Goal: Task Accomplishment & Management: Complete application form

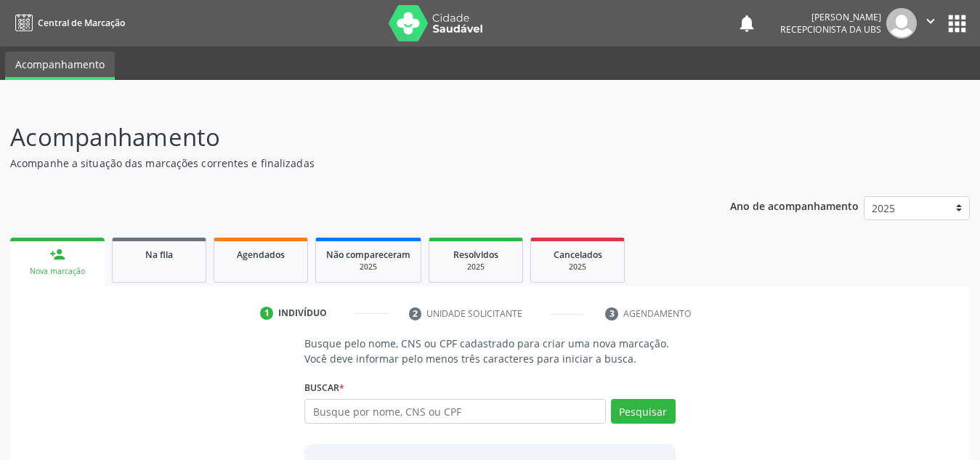
scroll to position [111, 0]
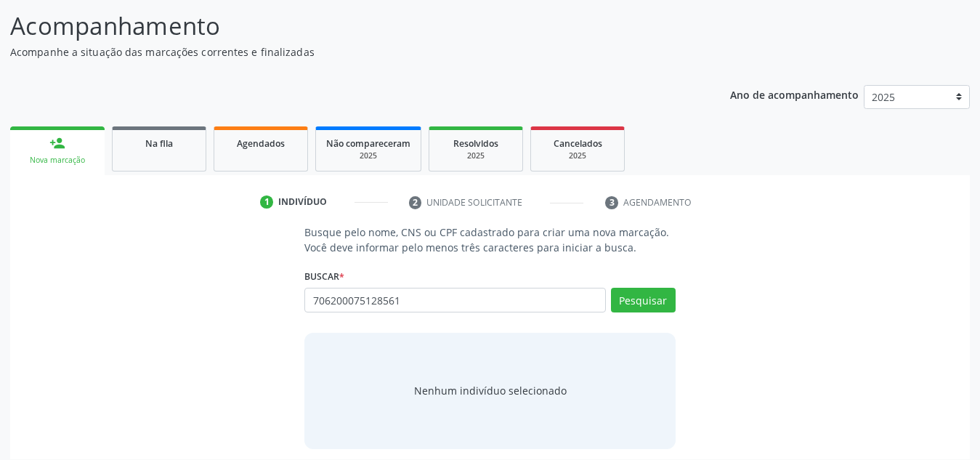
type input "706200075128561"
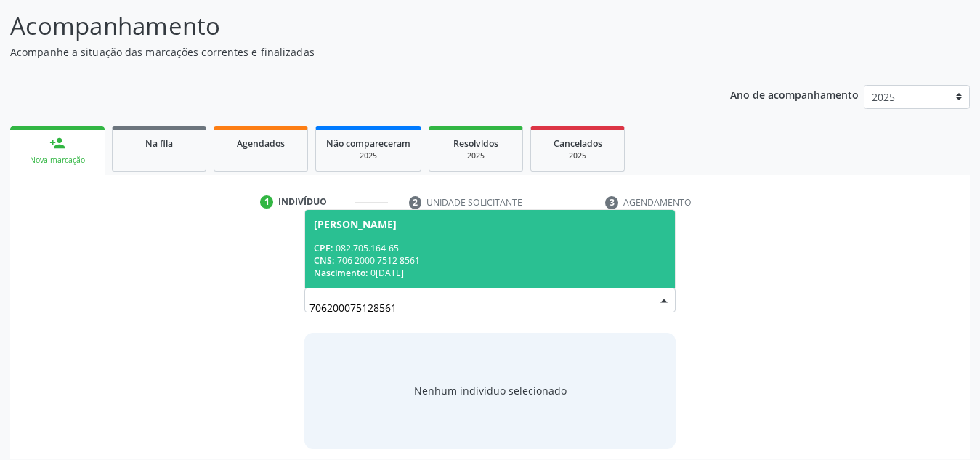
click at [465, 251] on div "CPF: 082.705.164-65" at bounding box center [490, 248] width 352 height 12
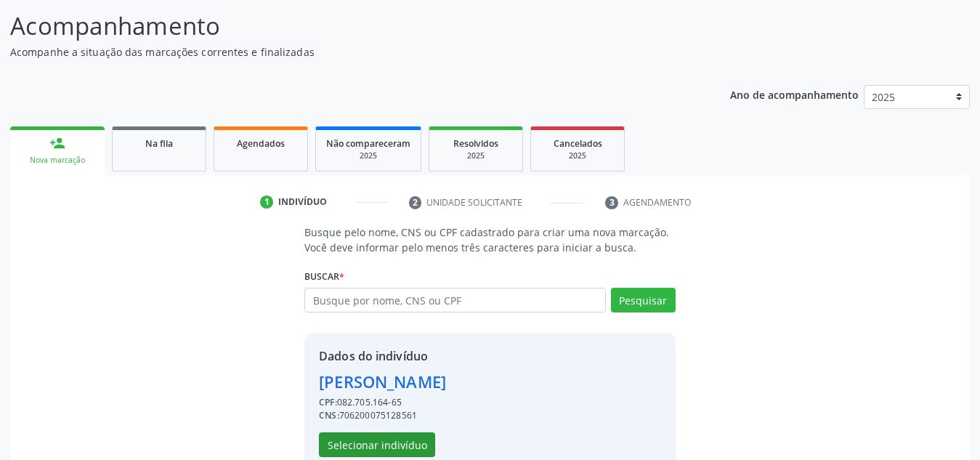
scroll to position [143, 0]
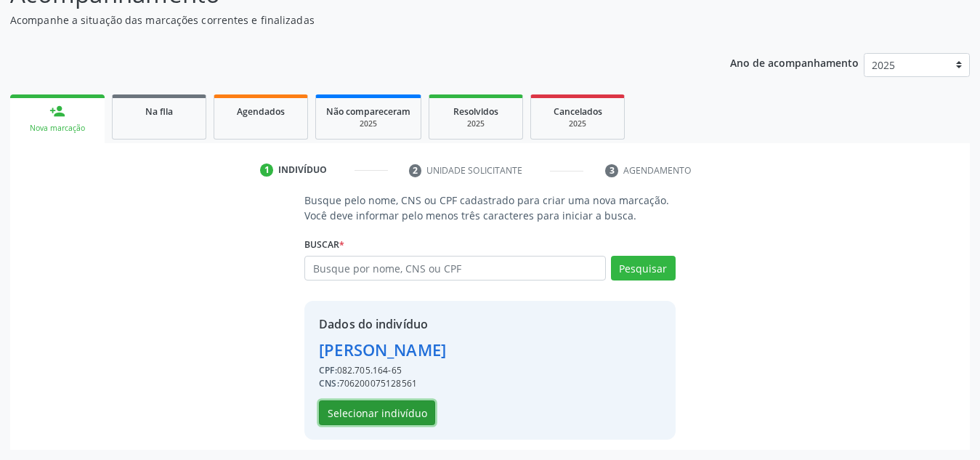
click at [415, 406] on button "Selecionar indivíduo" at bounding box center [377, 412] width 116 height 25
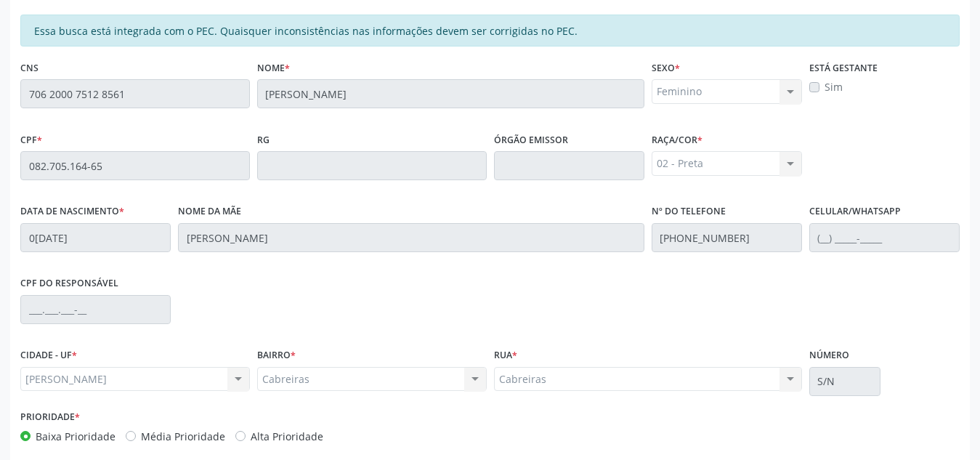
scroll to position [390, 0]
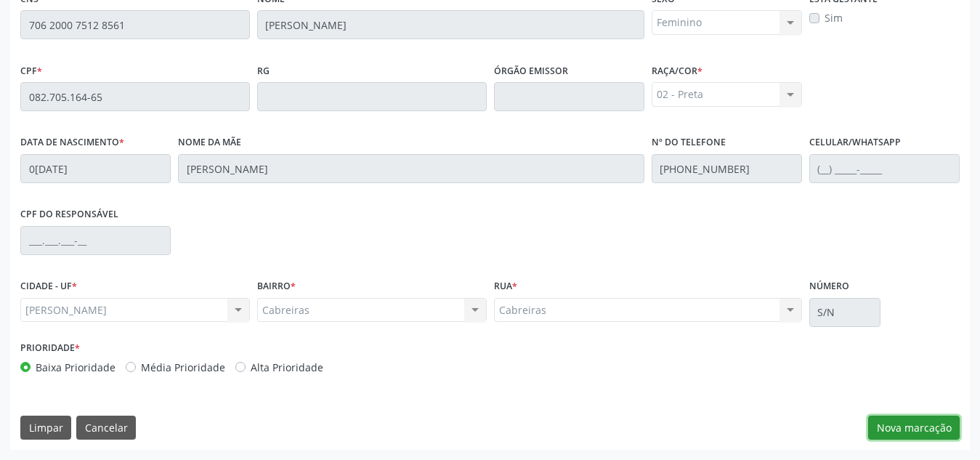
click at [880, 420] on button "Nova marcação" at bounding box center [914, 428] width 92 height 25
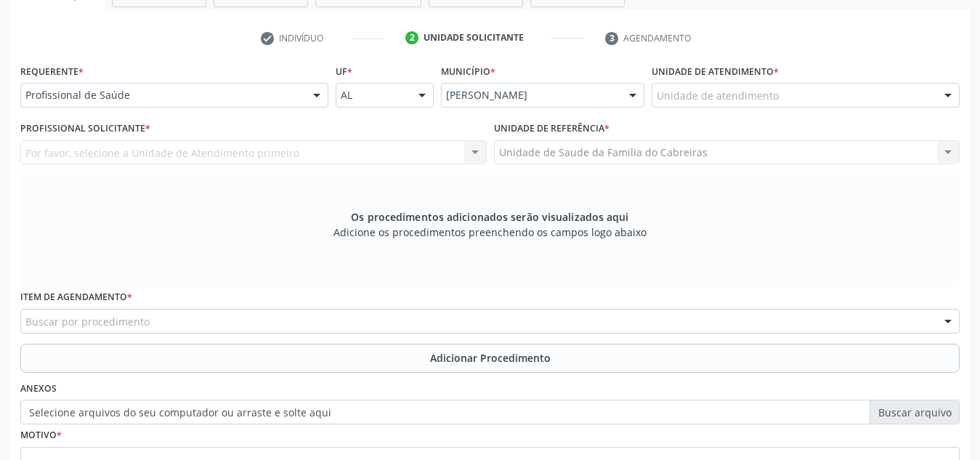
scroll to position [275, 0]
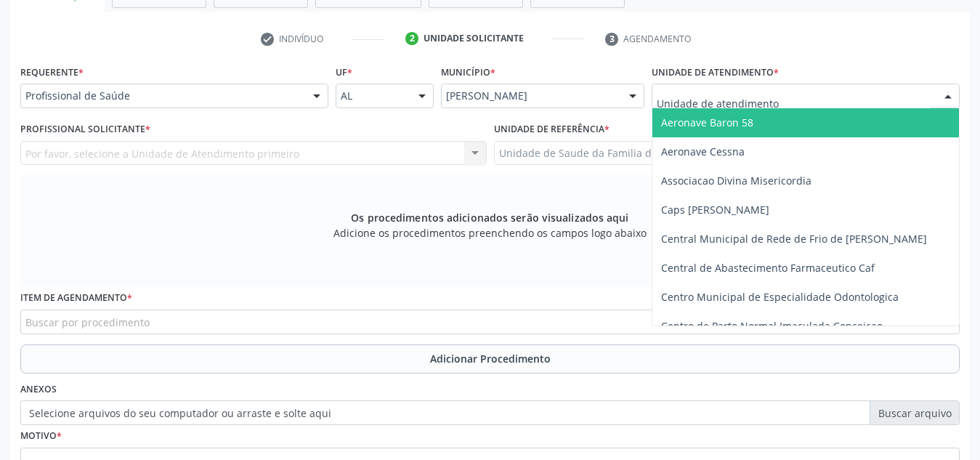
click at [791, 105] on div at bounding box center [806, 96] width 308 height 25
type input "P"
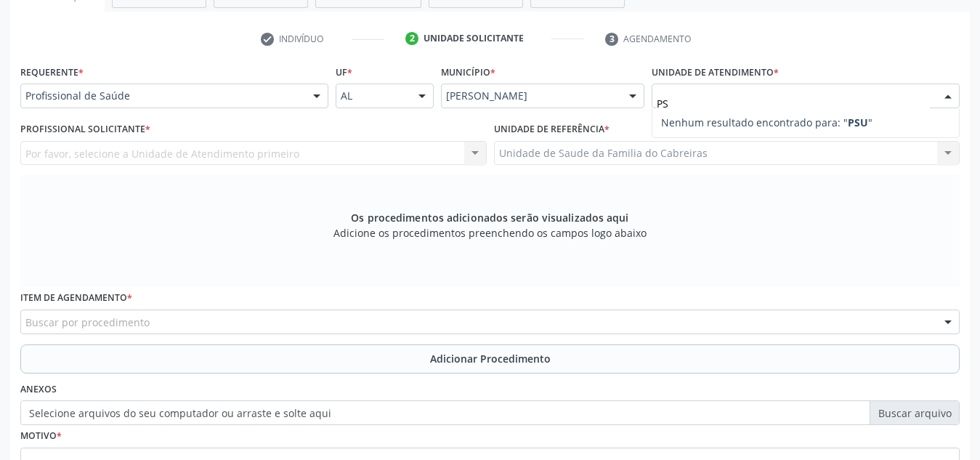
type input "P"
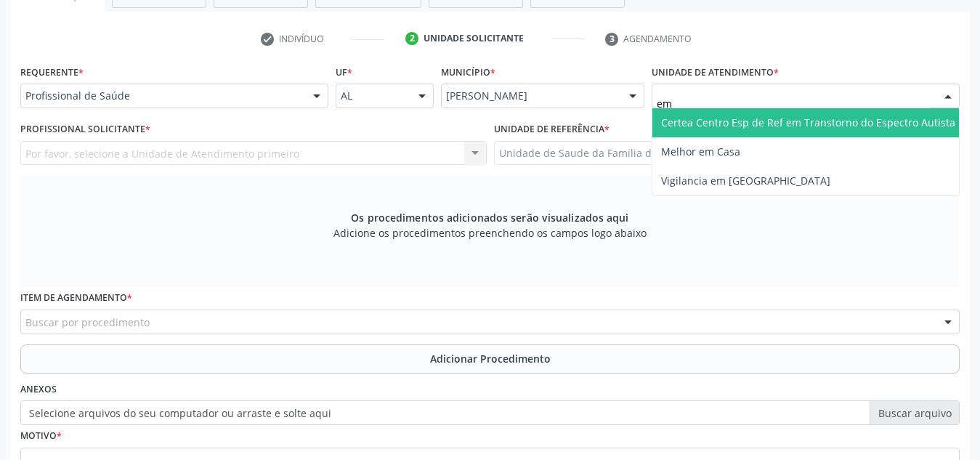
type input "e"
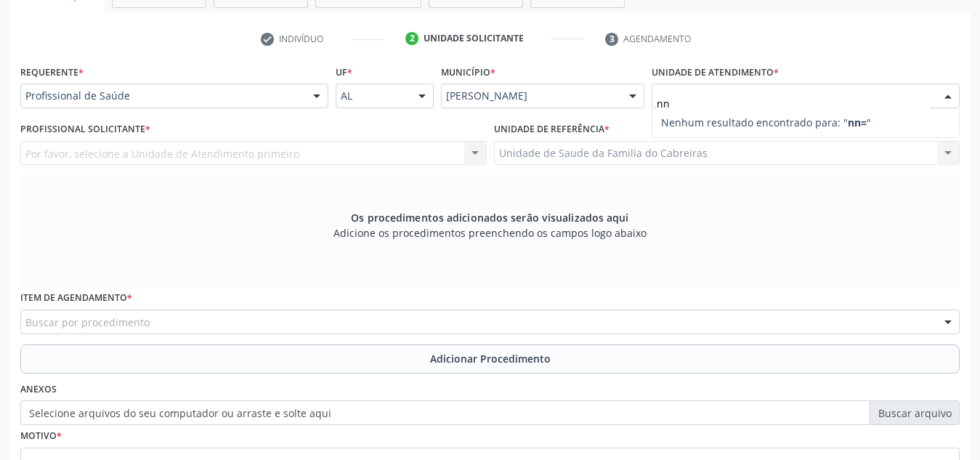
type input "n"
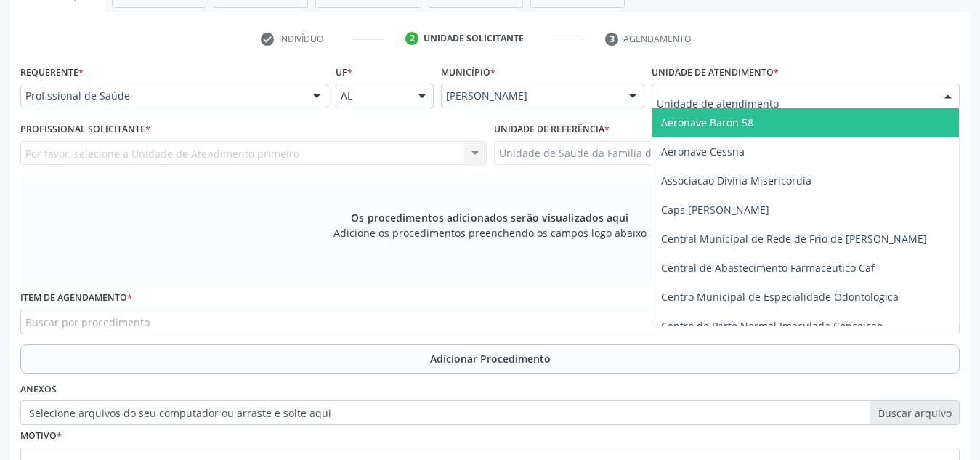
type input "n"
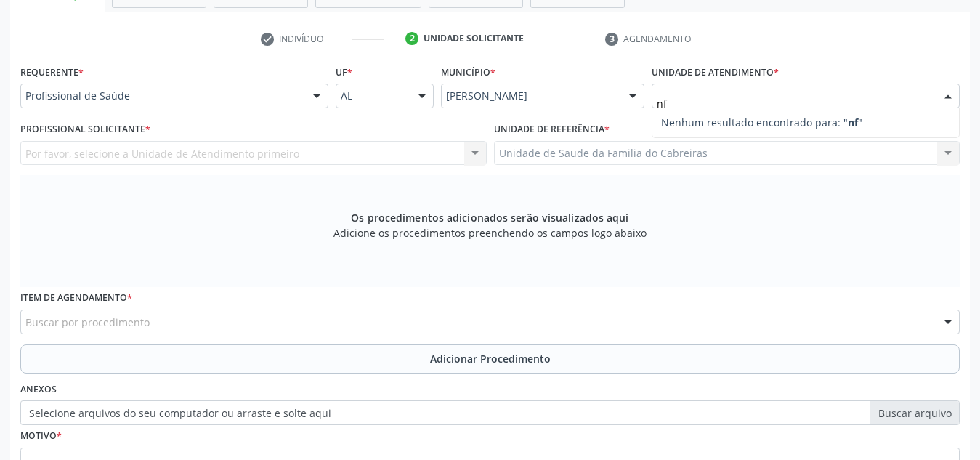
type input "n"
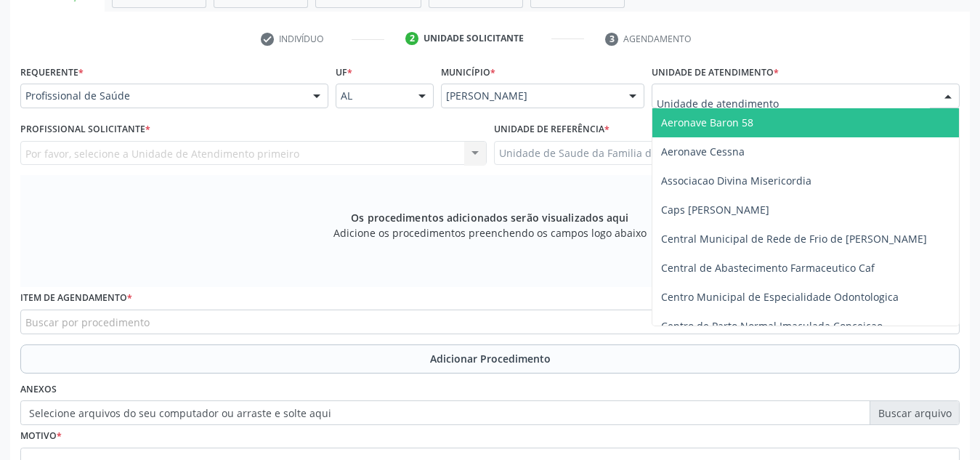
type input "n"
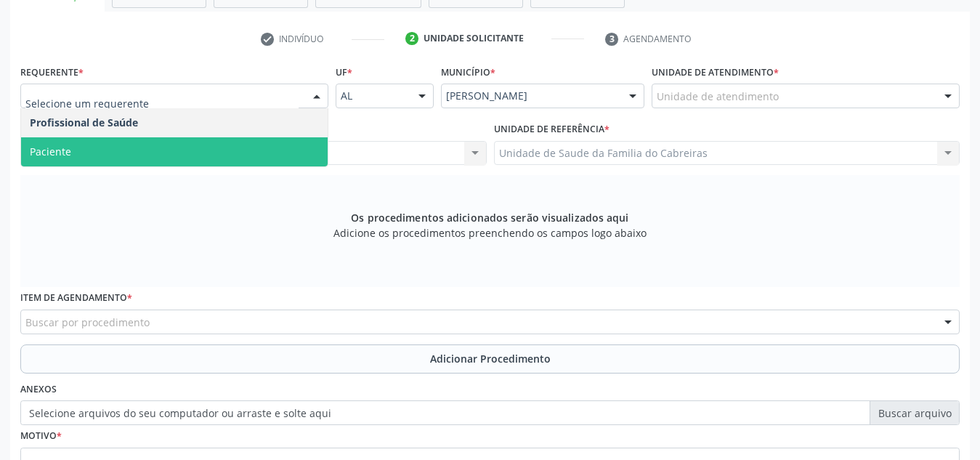
click at [251, 153] on span "Paciente" at bounding box center [174, 151] width 307 height 29
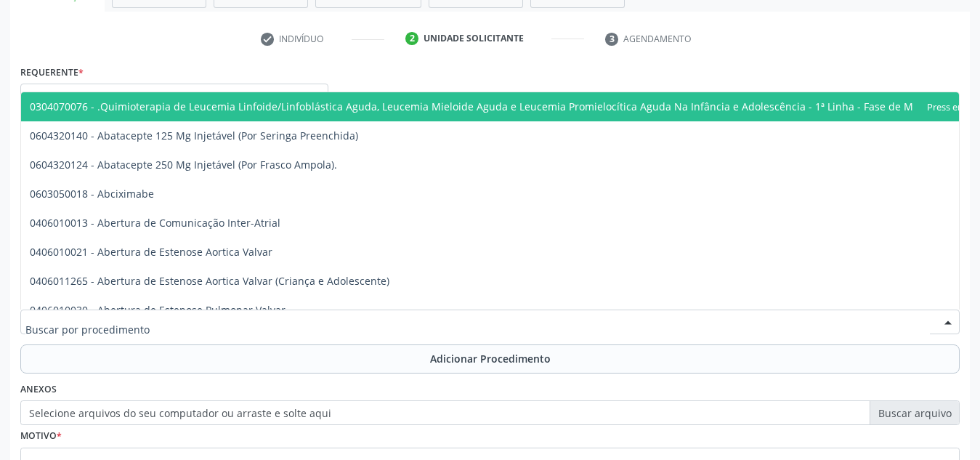
click at [220, 321] on div at bounding box center [489, 321] width 939 height 25
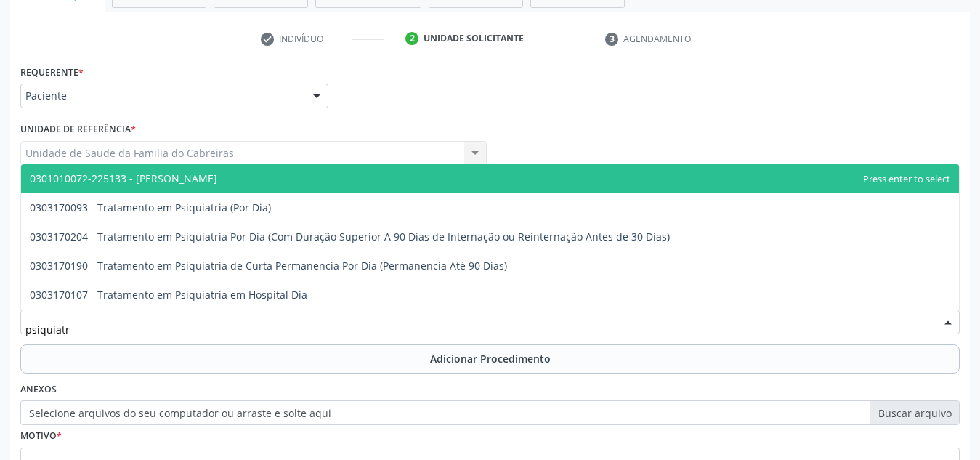
type input "psiquiatra"
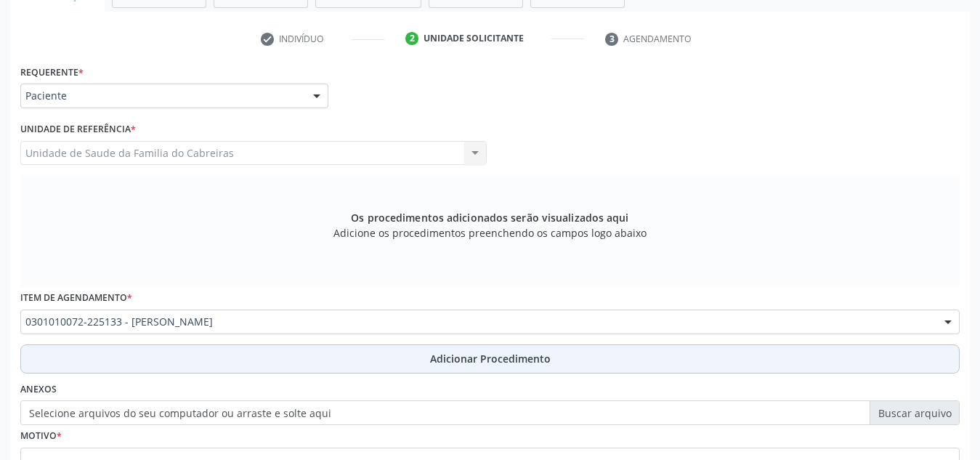
click at [196, 369] on button "Adicionar Procedimento" at bounding box center [489, 358] width 939 height 29
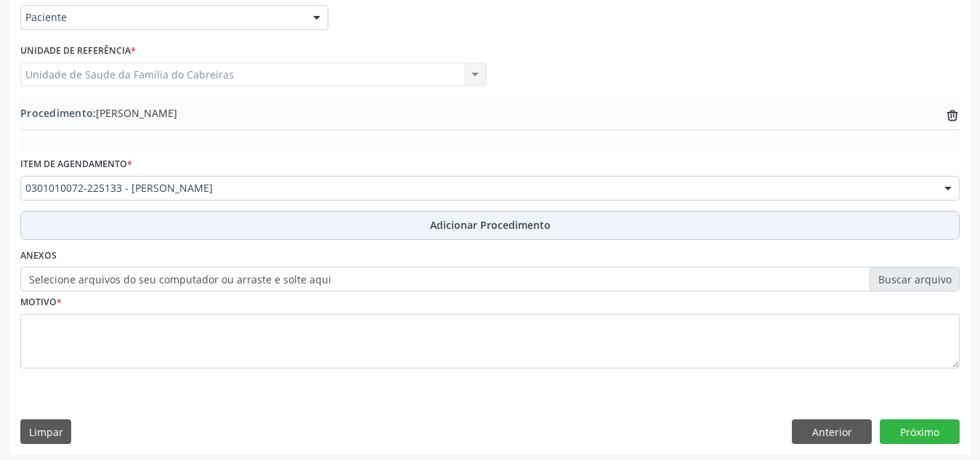
scroll to position [357, 0]
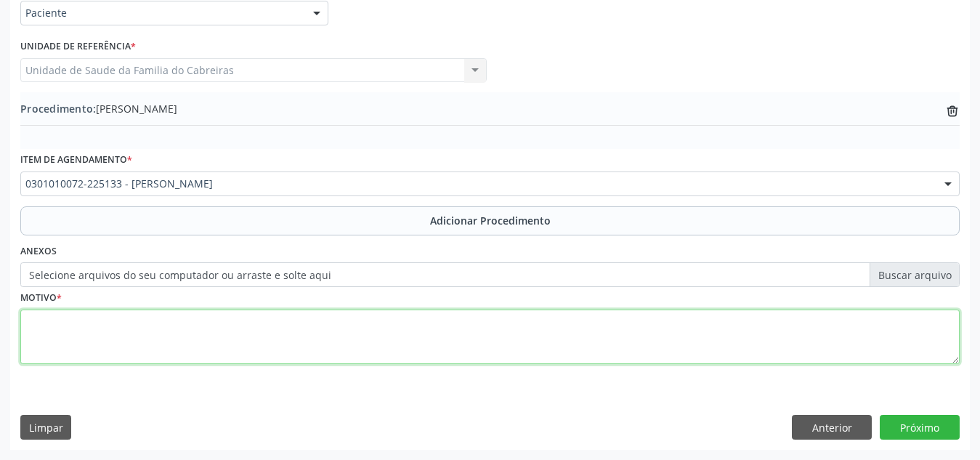
click at [234, 332] on textarea at bounding box center [489, 336] width 939 height 55
paste textarea "Transtorno de Ansiedade Generalizada (TAG)"
click at [30, 336] on textarea "CID10 F41.1 Transtorno de Ansiedade Generalizada (TAG)" at bounding box center [489, 336] width 939 height 55
click at [386, 329] on textarea "CID10 F41.1. Transtorno de Ansiedade Generalizada (TAG)" at bounding box center [489, 336] width 939 height 55
type textarea "CID10 F41.1. Transtorno de Ansiedade Generalizada (TAG)"
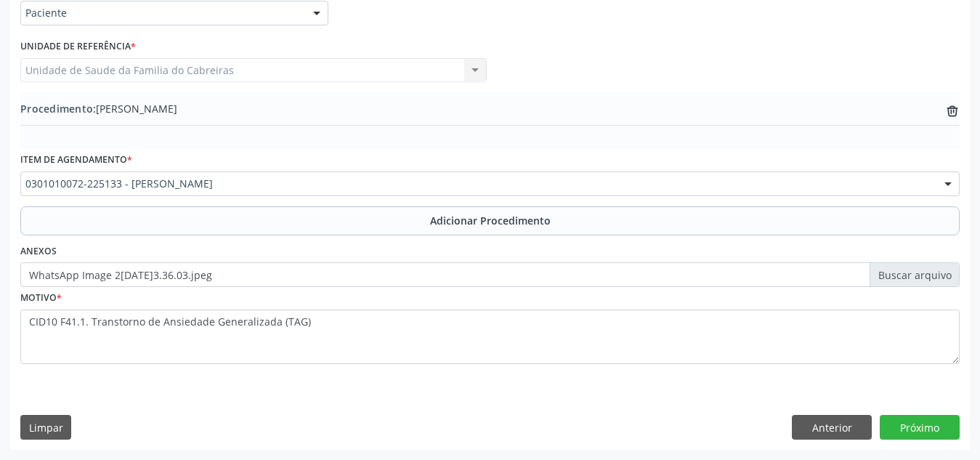
click at [924, 65] on div "Profissional Solicitante Por favor, selecione a Unidade de Atendimento primeiro…" at bounding box center [490, 64] width 947 height 57
click at [919, 414] on div "Requerente * Paciente Profissional de Saúde Paciente Nenhum resultado encontrad…" at bounding box center [490, 213] width 960 height 471
click at [921, 429] on button "Próximo" at bounding box center [920, 427] width 80 height 25
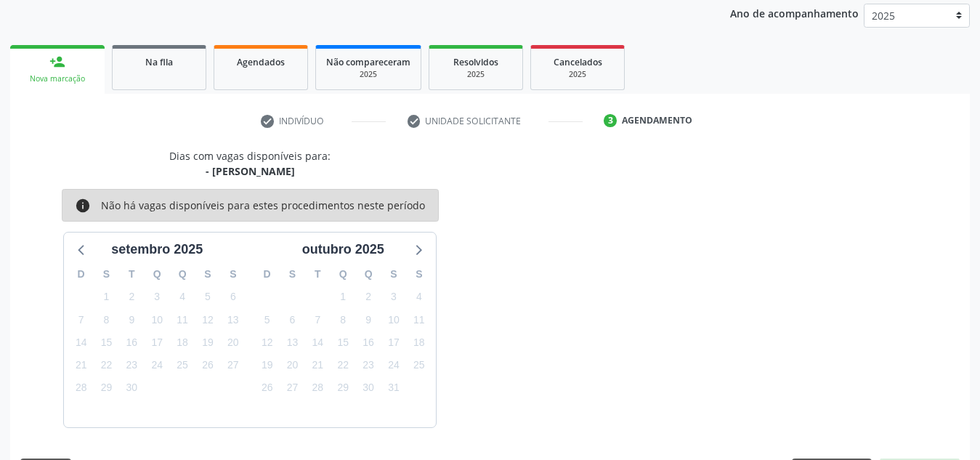
scroll to position [235, 0]
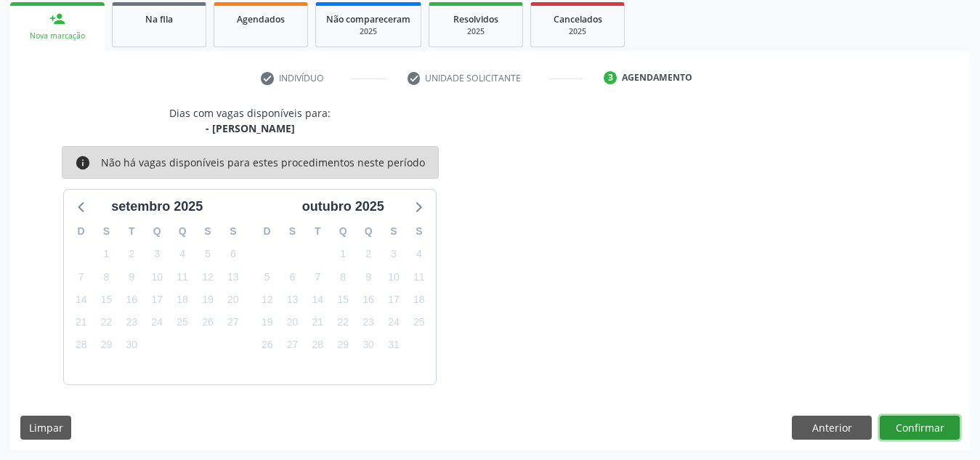
click at [917, 418] on button "Confirmar" at bounding box center [920, 428] width 80 height 25
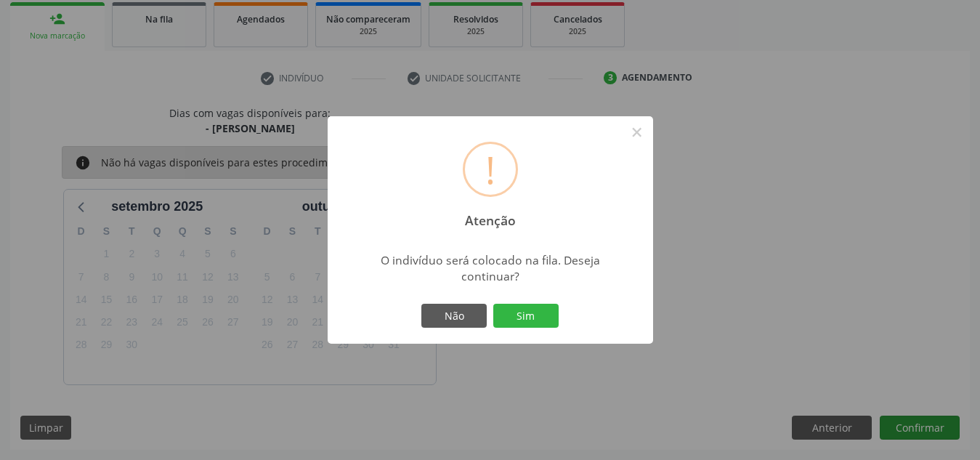
click at [493, 304] on button "Sim" at bounding box center [525, 316] width 65 height 25
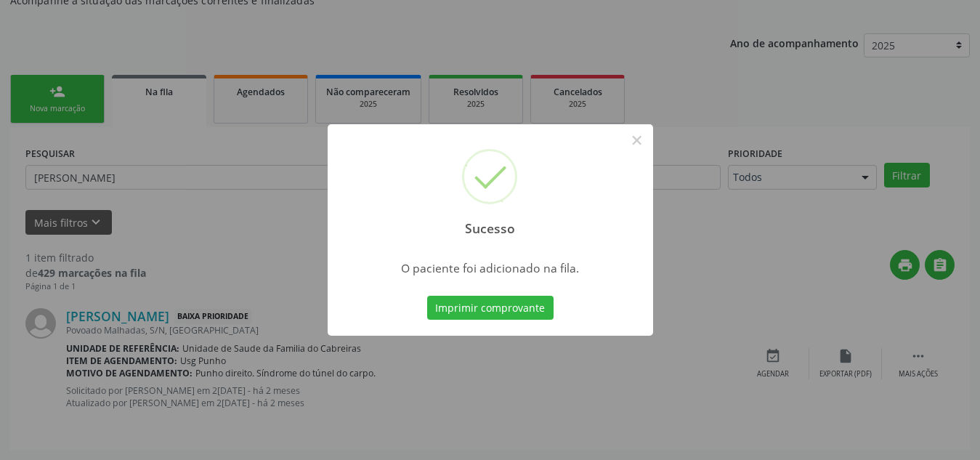
scroll to position [40, 0]
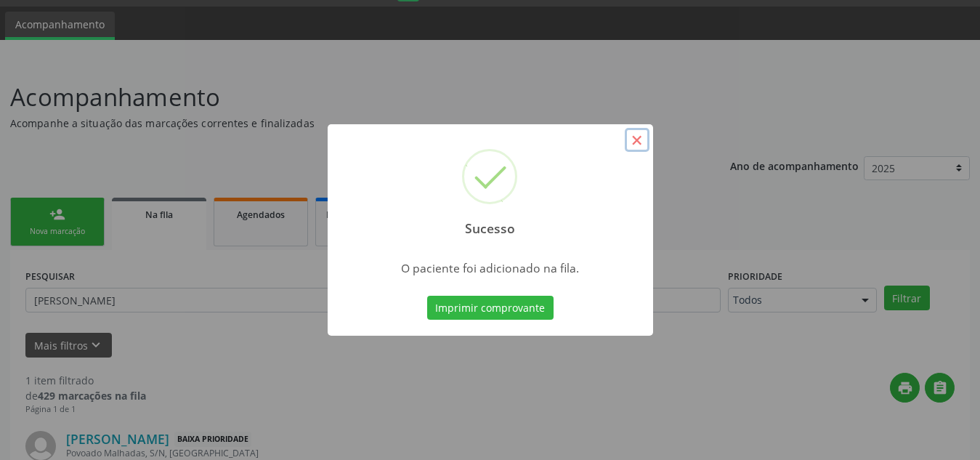
click at [627, 139] on button "×" at bounding box center [637, 140] width 25 height 25
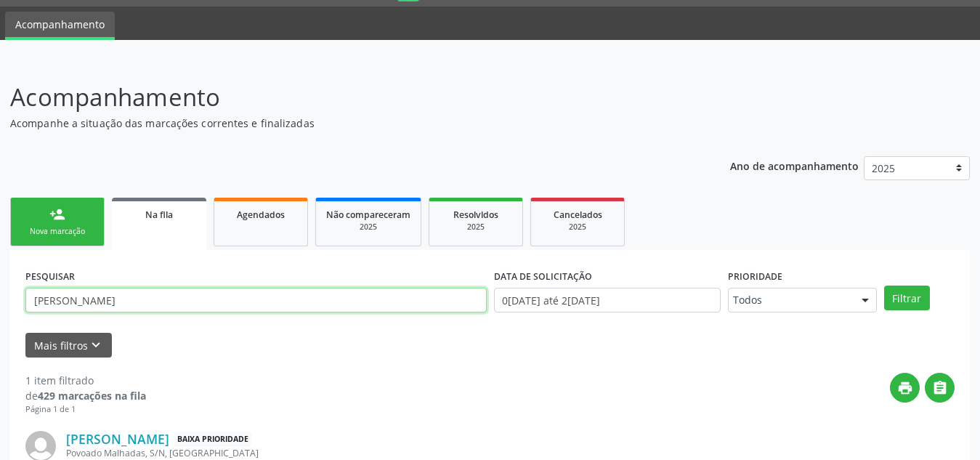
drag, startPoint x: 235, startPoint y: 307, endPoint x: 0, endPoint y: 308, distance: 234.6
click at [0, 308] on div "Acompanhamento Acompanhe a situação das marcações correntes e finalizadas Relat…" at bounding box center [490, 321] width 980 height 522
type input "W"
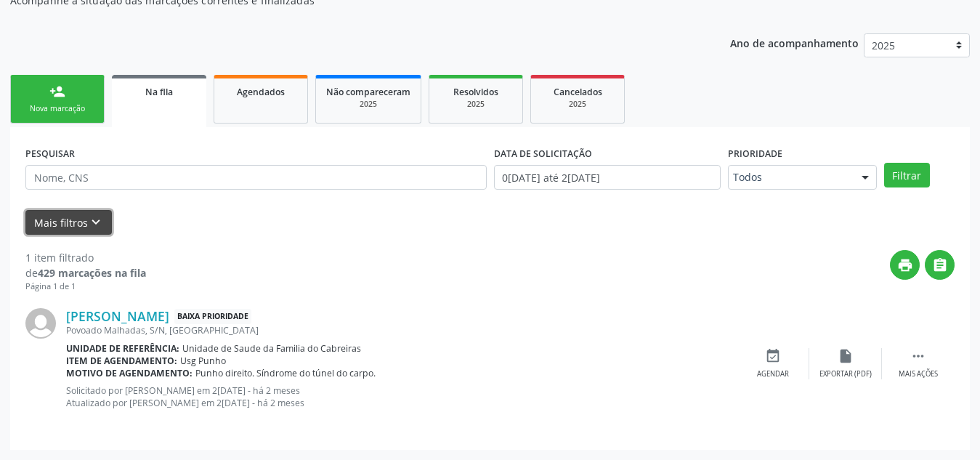
click at [84, 227] on button "Mais filtros keyboard_arrow_down" at bounding box center [68, 222] width 86 height 25
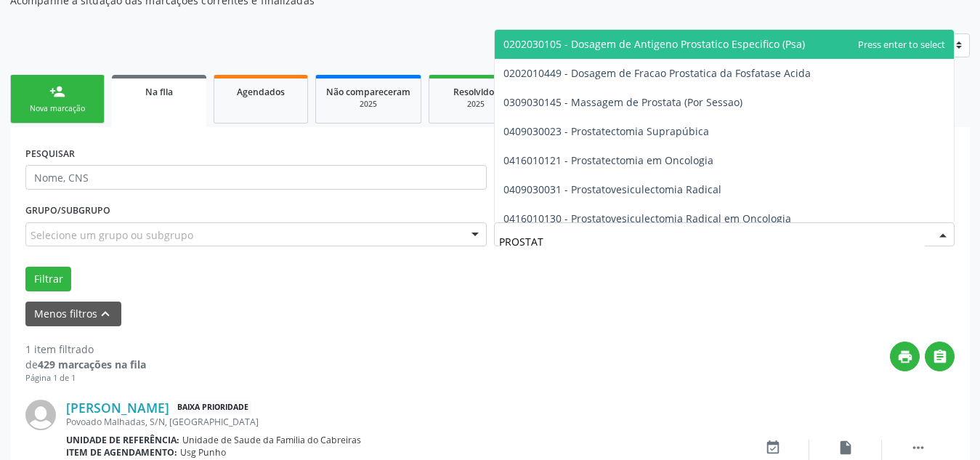
type input "PROSTATA"
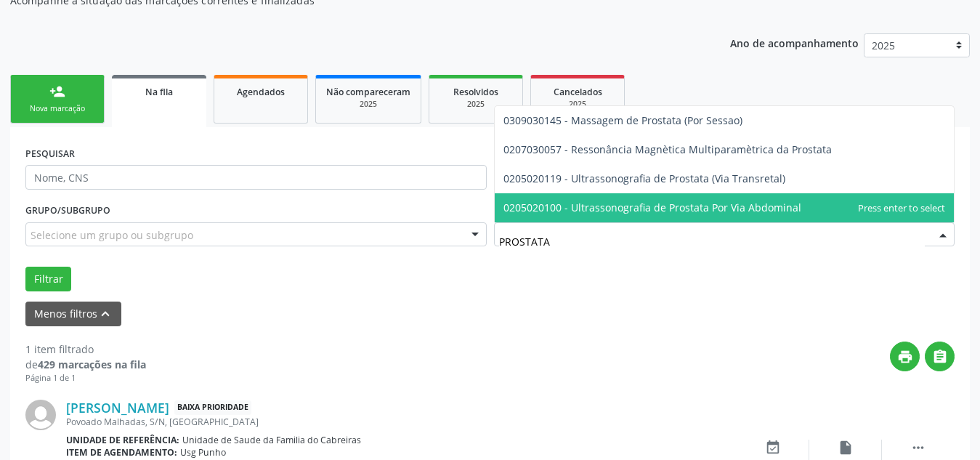
click at [651, 221] on span "0205020100 - Ultrassonografia de Prostata Por Via Abdominal" at bounding box center [725, 207] width 460 height 29
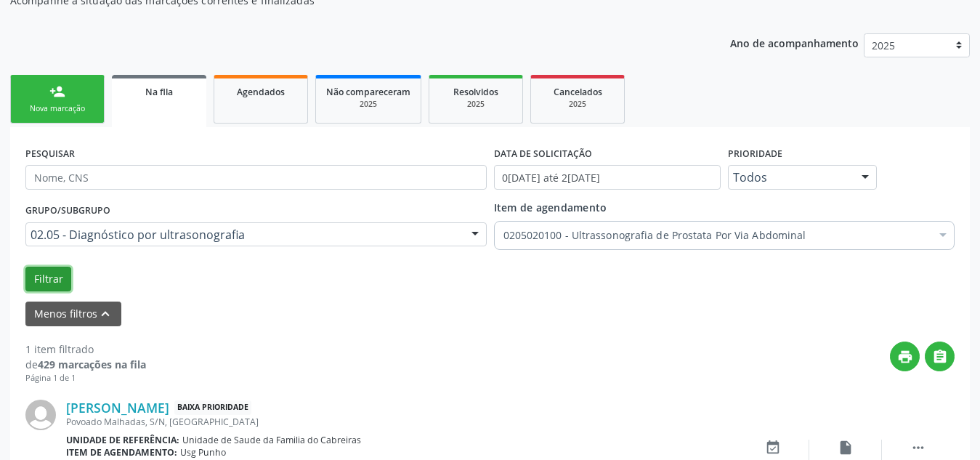
click at [56, 279] on button "Filtrar" at bounding box center [48, 279] width 46 height 25
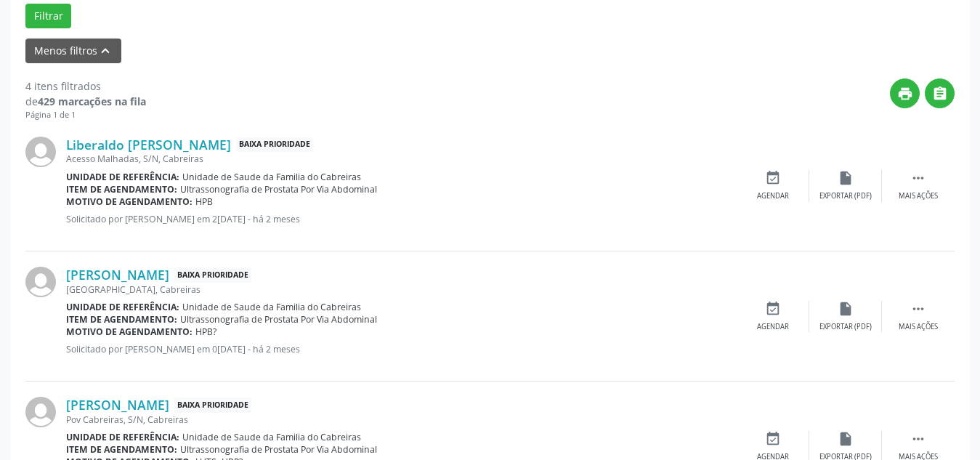
scroll to position [425, 0]
click at [904, 88] on icon "print" at bounding box center [905, 94] width 16 height 16
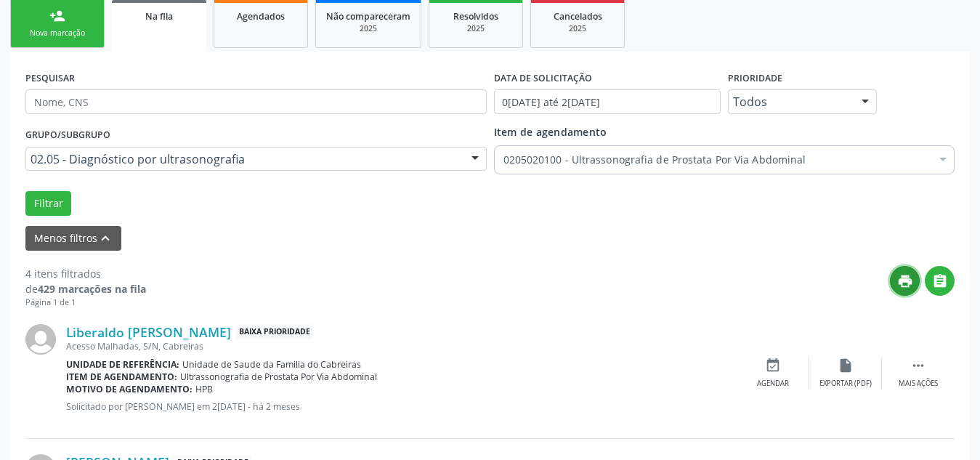
scroll to position [0, 0]
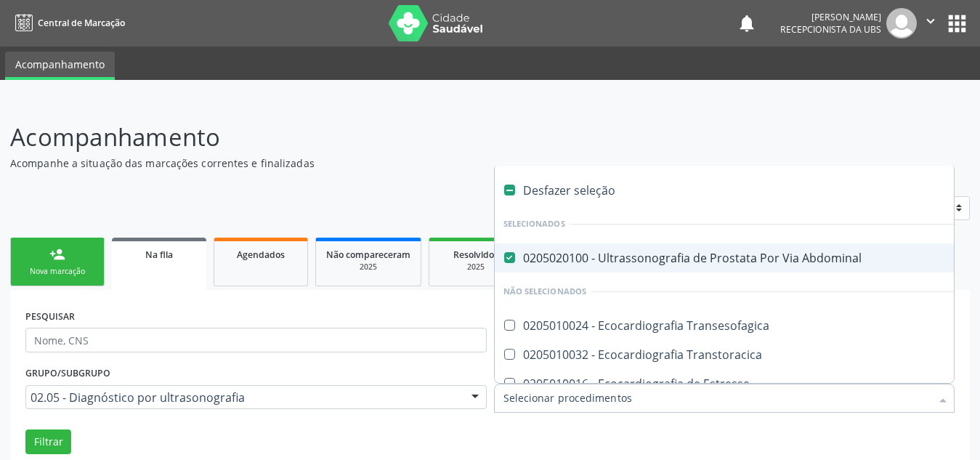
click at [630, 408] on div at bounding box center [724, 398] width 461 height 29
click at [514, 255] on Abdominal at bounding box center [509, 257] width 11 height 11
click at [504, 255] on Abdominal "checkbox" at bounding box center [499, 257] width 9 height 9
checkbox Abdominal "false"
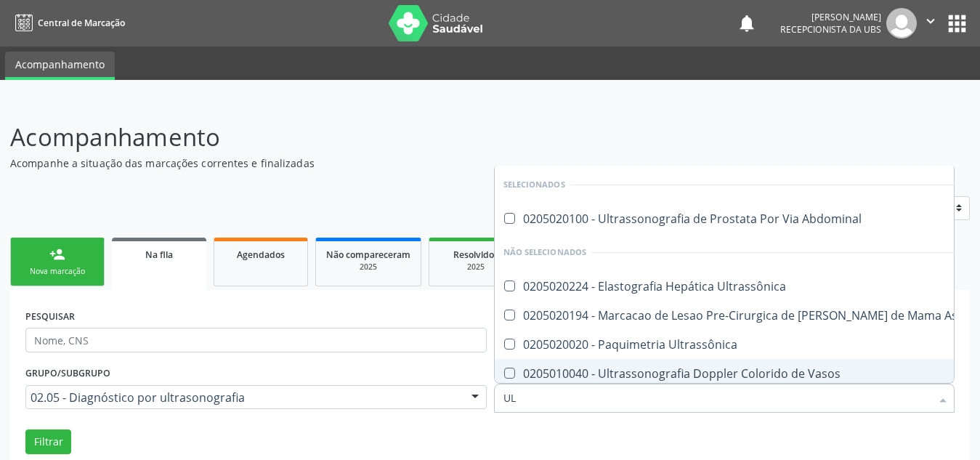
type input "U"
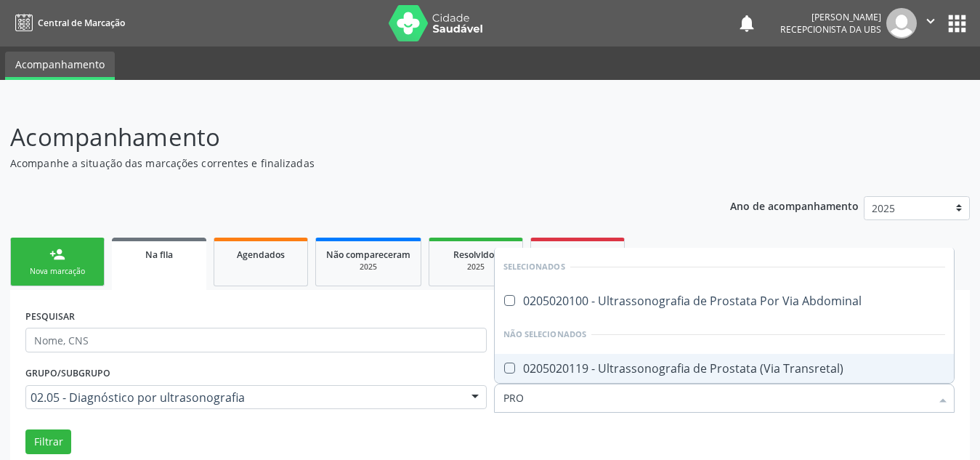
type input "PROS"
click at [620, 365] on div "0205020119 - Ultrassonografia de Prostata (Via Transretal)" at bounding box center [724, 368] width 442 height 12
checkbox Transretal\) "true"
checkbox Abdominal "true"
checkbox Transretal\) "false"
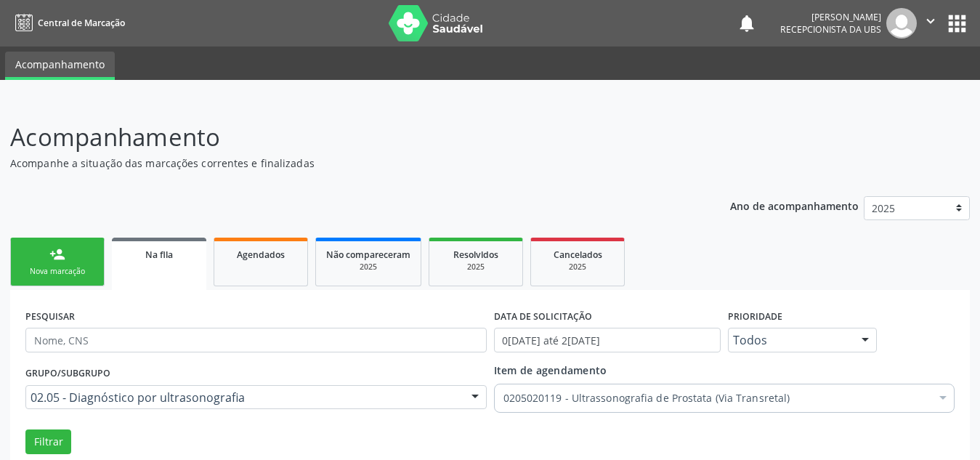
click at [620, 426] on div "Grupo/Subgrupo 02.05 - Diagnóstico por ultrasonografia Todos os grupos e subgru…" at bounding box center [490, 408] width 936 height 92
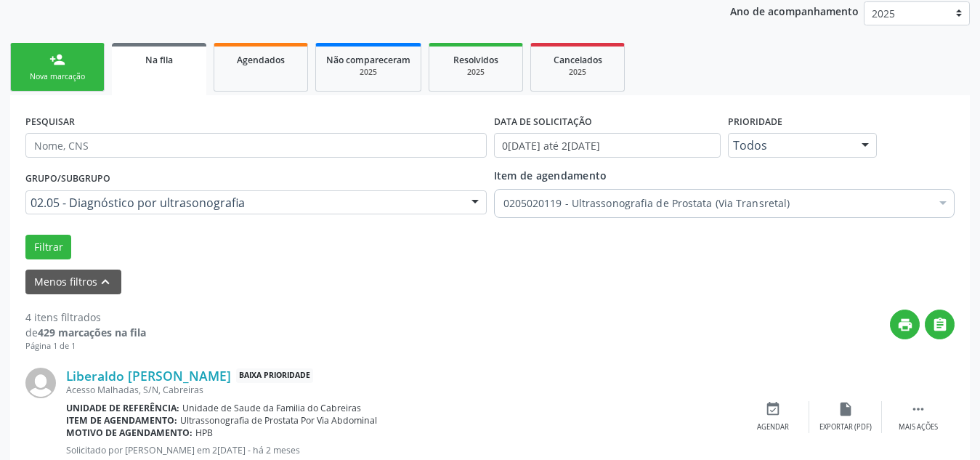
scroll to position [195, 0]
click at [56, 243] on button "Filtrar" at bounding box center [48, 246] width 46 height 25
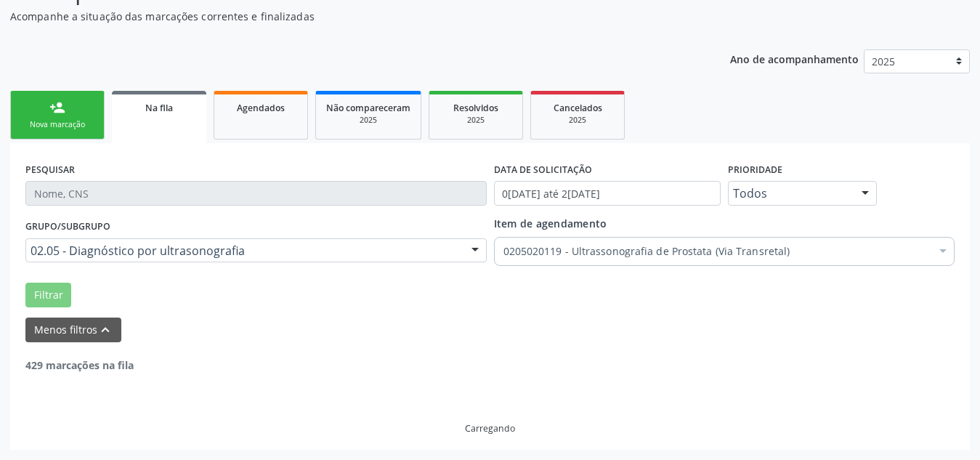
scroll to position [100, 0]
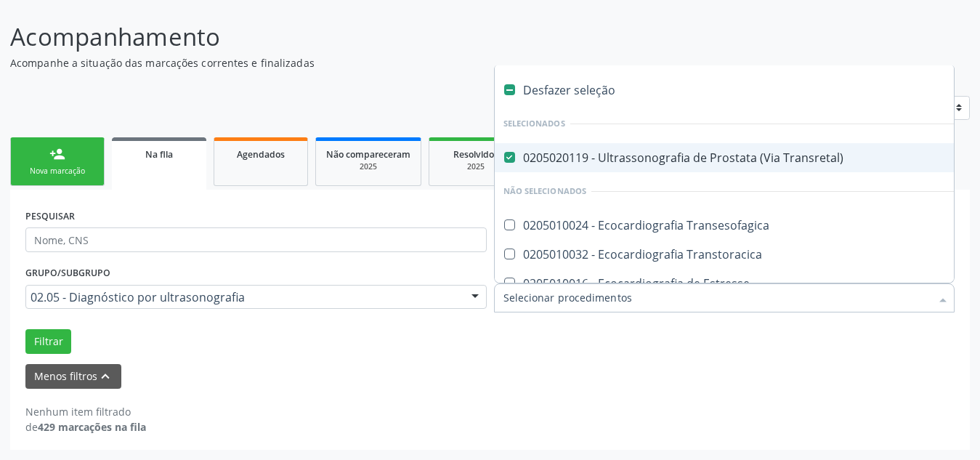
click at [509, 160] on Transretal\) at bounding box center [509, 157] width 11 height 11
click at [504, 160] on Transretal\) "checkbox" at bounding box center [499, 157] width 9 height 9
checkbox Transretal\) "false"
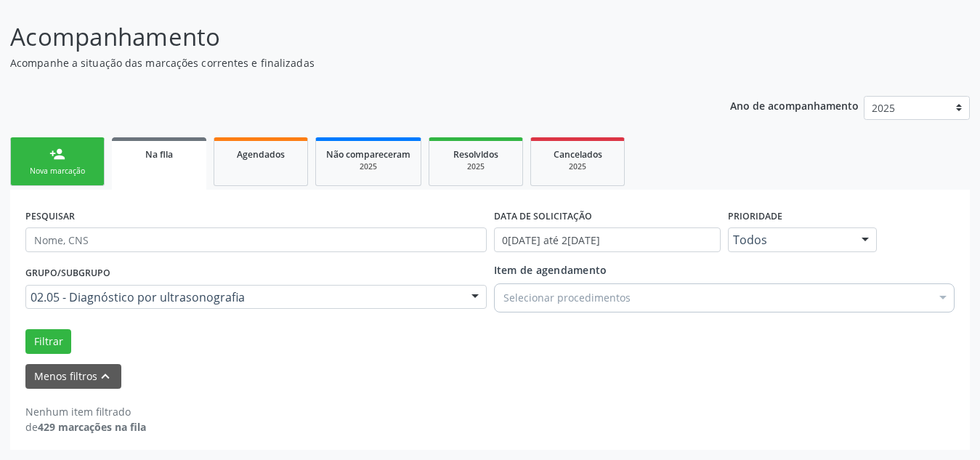
click at [442, 389] on div "Nenhum item filtrado de 429 marcações na fila" at bounding box center [489, 412] width 929 height 46
click at [258, 166] on link "Agendados" at bounding box center [261, 161] width 94 height 49
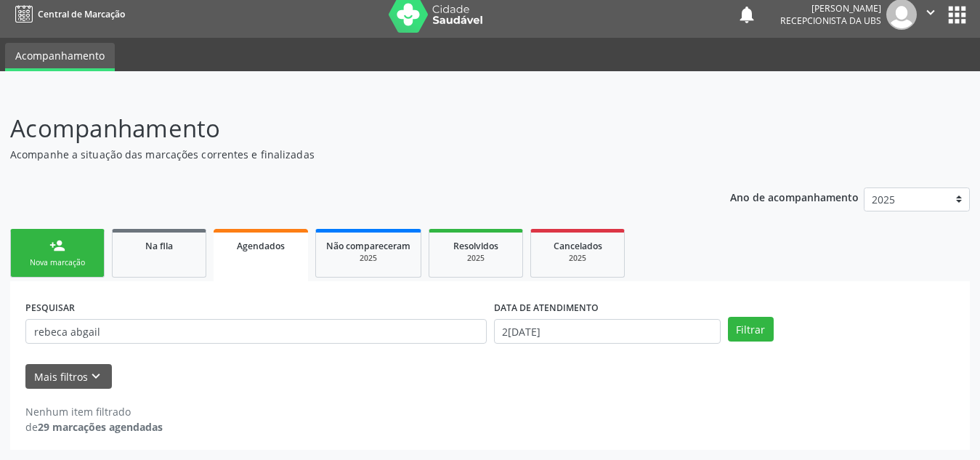
scroll to position [9, 0]
click at [258, 166] on div "Acompanhamento Acompanhe a situação das marcações correntes e finalizadas Relat…" at bounding box center [490, 279] width 960 height 339
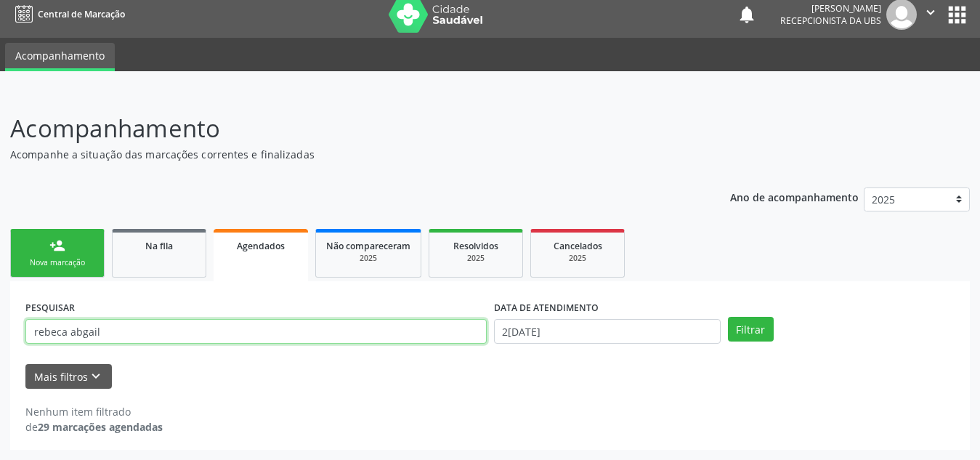
click at [205, 340] on input "rebeca abgail" at bounding box center [255, 331] width 461 height 25
type input "r"
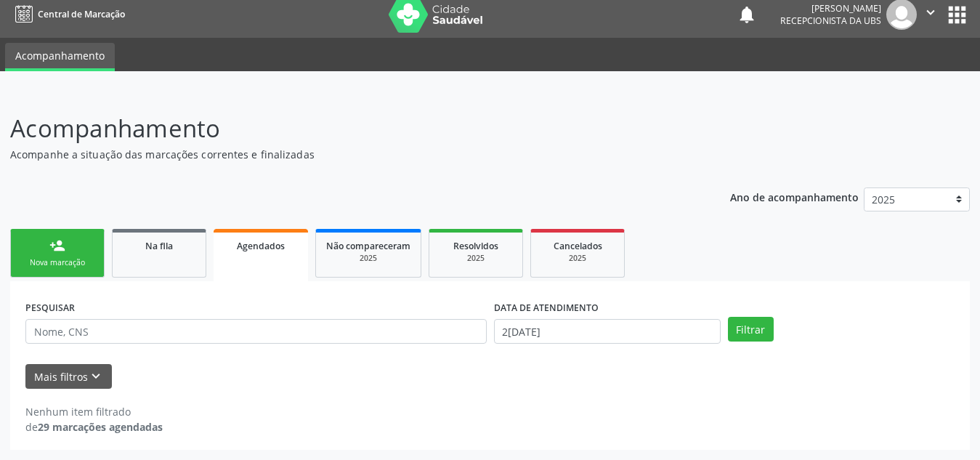
click at [646, 350] on div "DATA DE ATENDIMENTO 2[DATE]" at bounding box center [607, 324] width 234 height 57
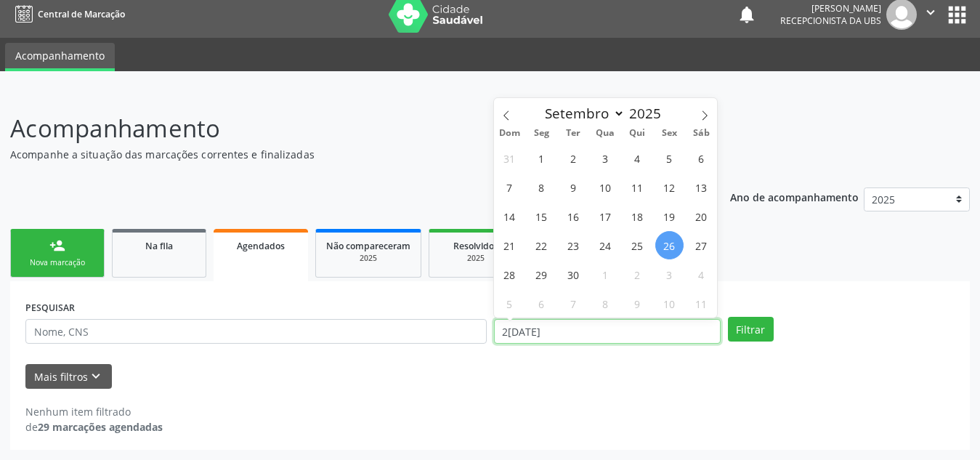
click at [578, 330] on input "2[DATE]" at bounding box center [607, 331] width 227 height 25
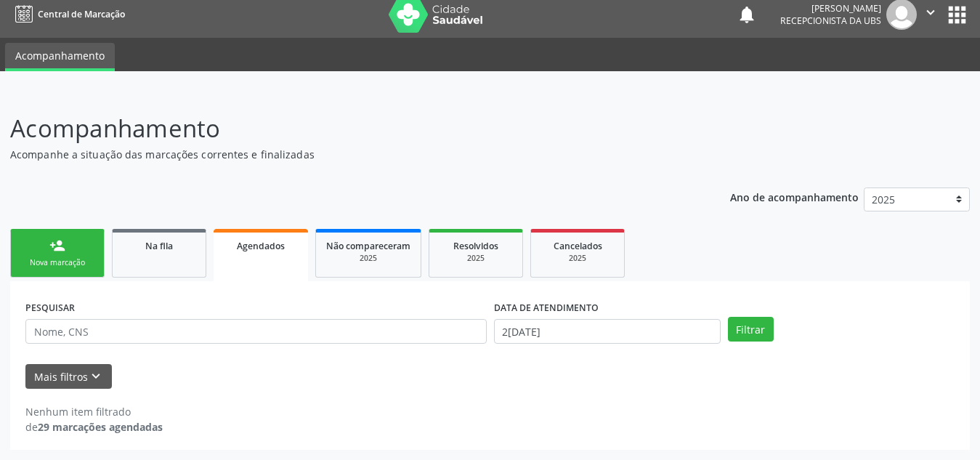
click at [442, 451] on div "Acompanhamento Acompanhe a situação das marcações correntes e finalizadas Relat…" at bounding box center [490, 276] width 980 height 368
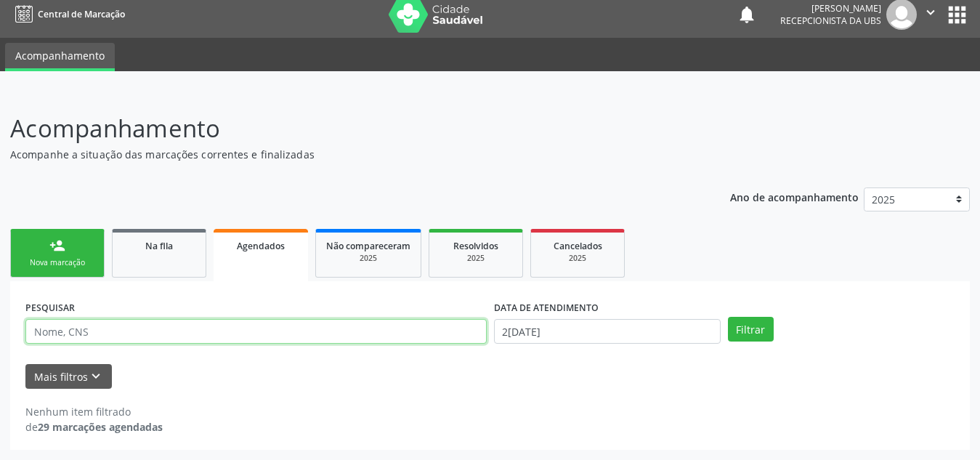
click at [425, 338] on input "text" at bounding box center [255, 331] width 461 height 25
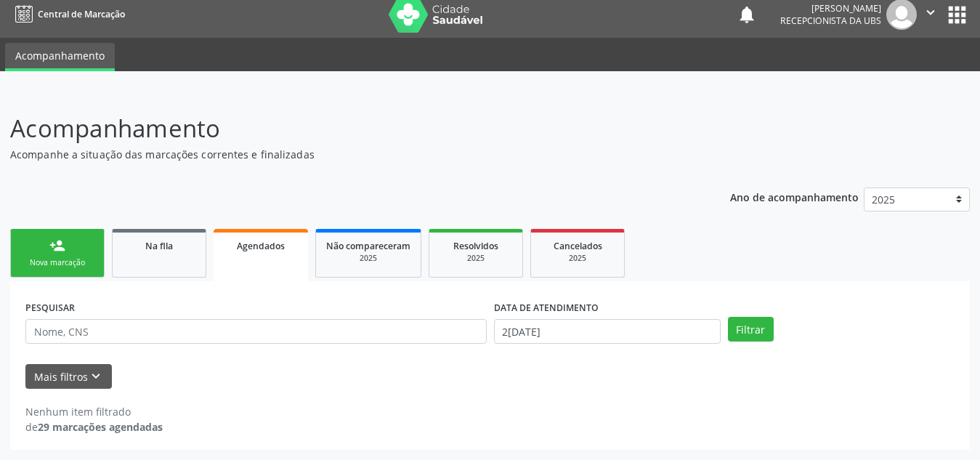
click at [461, 383] on div "Mais filtros keyboard_arrow_down" at bounding box center [490, 376] width 936 height 25
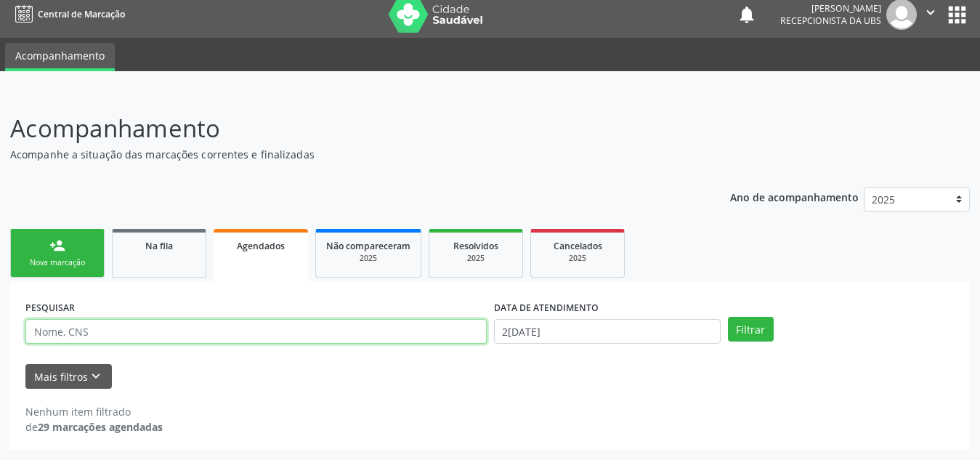
click at [147, 333] on input "text" at bounding box center [255, 331] width 461 height 25
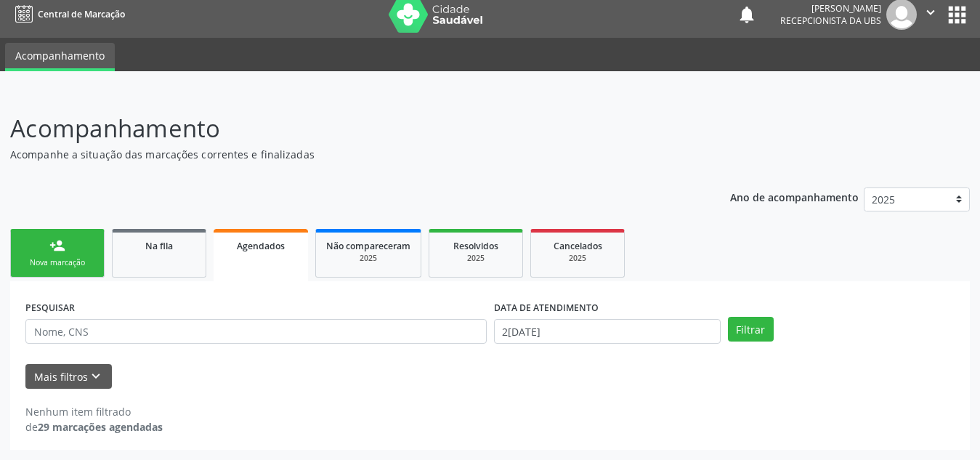
click at [240, 394] on div "Nenhum item filtrado de 29 marcações agendadas" at bounding box center [489, 412] width 929 height 46
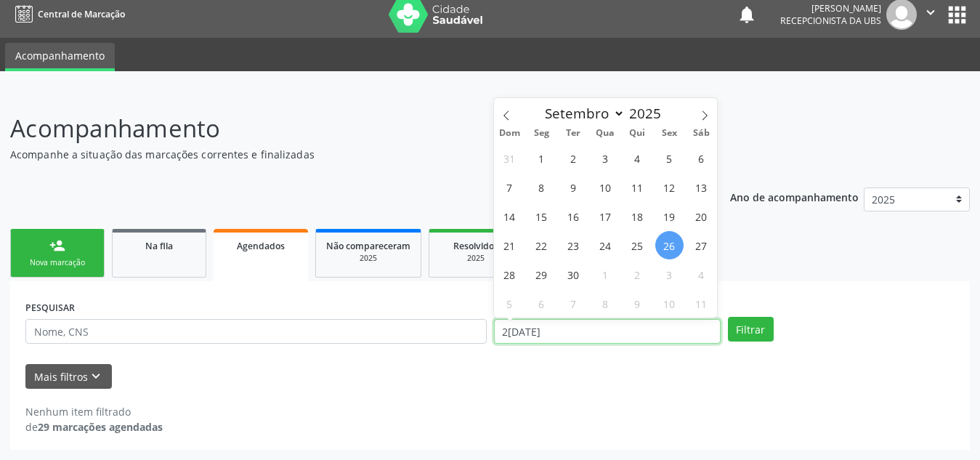
click at [649, 338] on input "2[DATE]" at bounding box center [607, 331] width 227 height 25
click at [673, 241] on span "26" at bounding box center [669, 245] width 28 height 28
type input "2[DATE]"
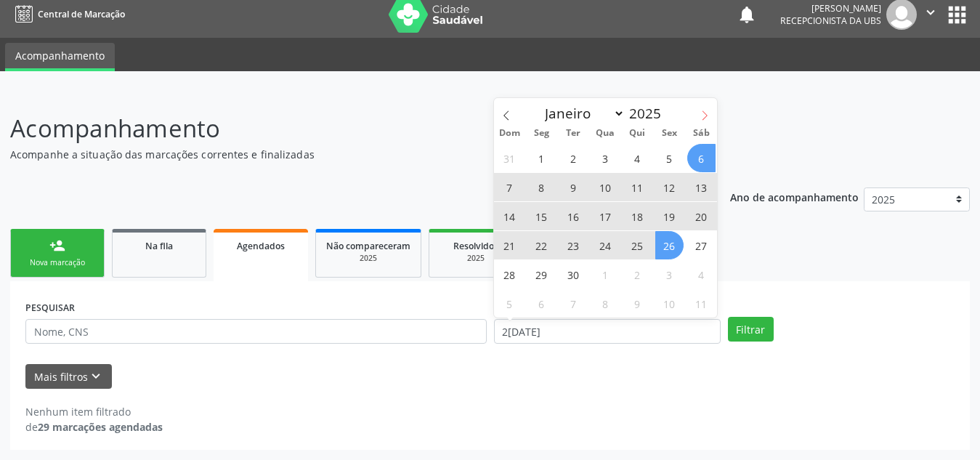
click at [702, 120] on icon at bounding box center [705, 115] width 10 height 10
select select "9"
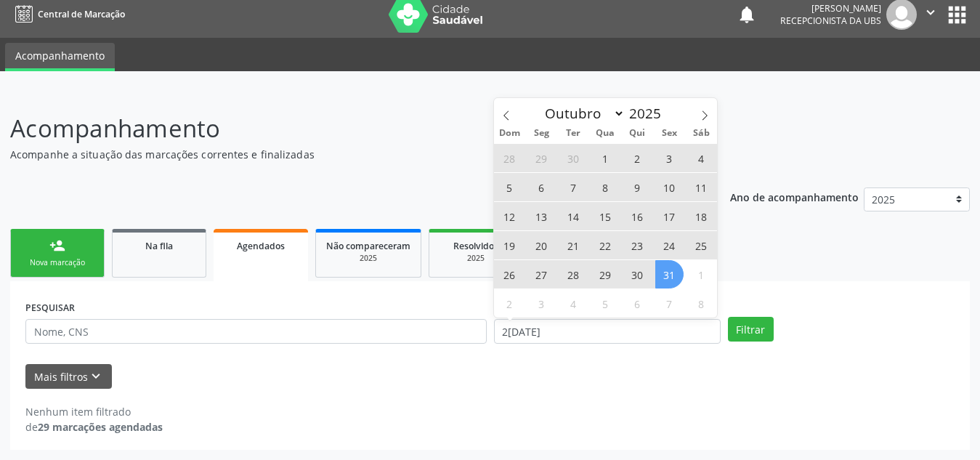
click at [666, 277] on span "31" at bounding box center [669, 274] width 28 height 28
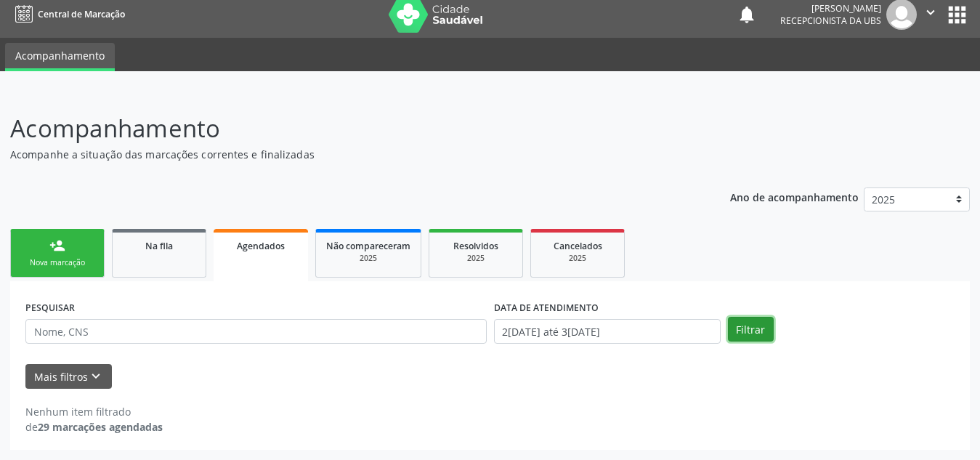
click at [753, 331] on button "Filtrar" at bounding box center [751, 329] width 46 height 25
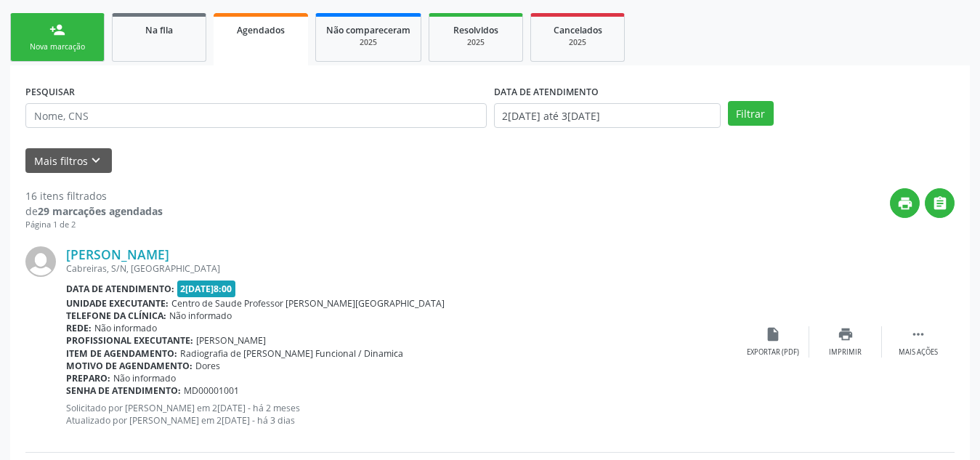
scroll to position [222, 0]
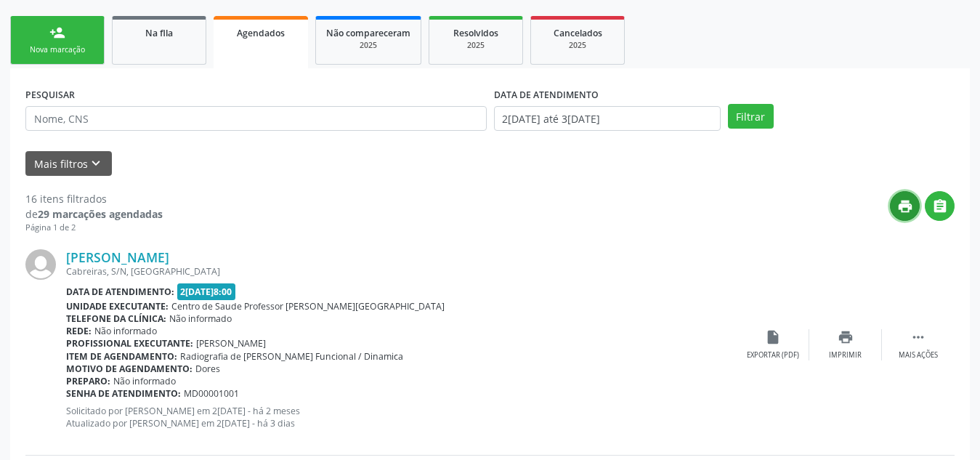
click at [908, 201] on icon "print" at bounding box center [905, 206] width 16 height 16
